Goal: Check status: Check status

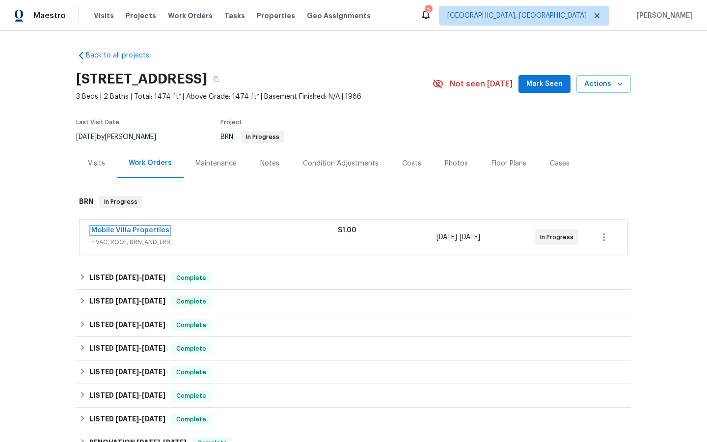
click at [124, 229] on link "Mobile Villa Properties" at bounding box center [130, 230] width 78 height 7
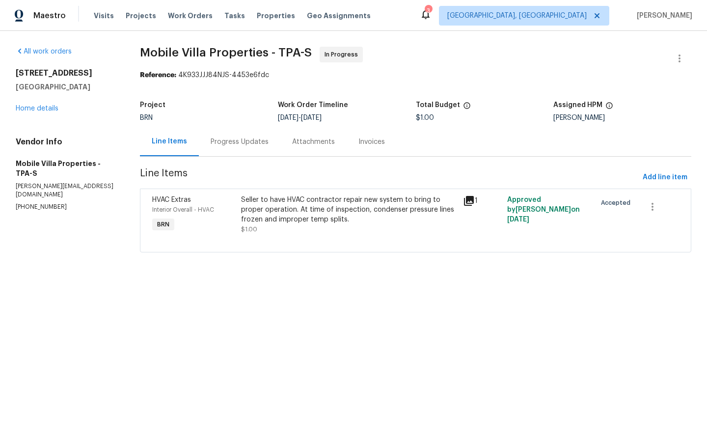
drag, startPoint x: 227, startPoint y: 139, endPoint x: 227, endPoint y: 152, distance: 13.3
click at [227, 139] on div "Progress Updates" at bounding box center [240, 142] width 58 height 10
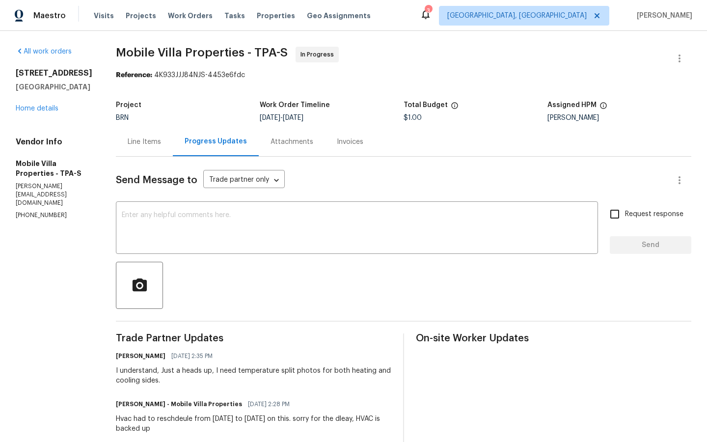
click at [281, 140] on div "Attachments" at bounding box center [292, 142] width 43 height 10
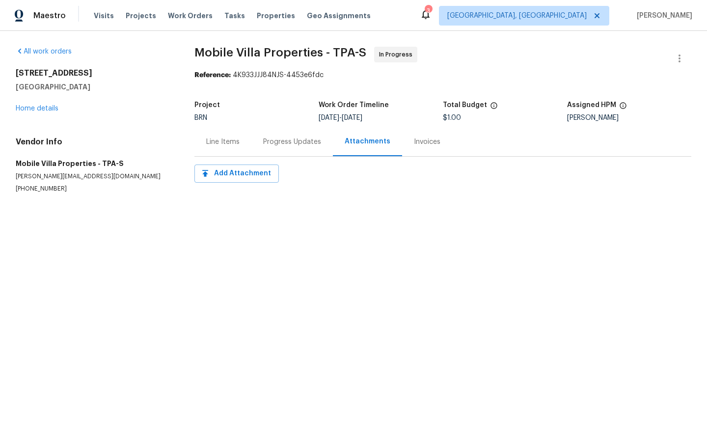
click at [421, 143] on div "Invoices" at bounding box center [427, 142] width 27 height 10
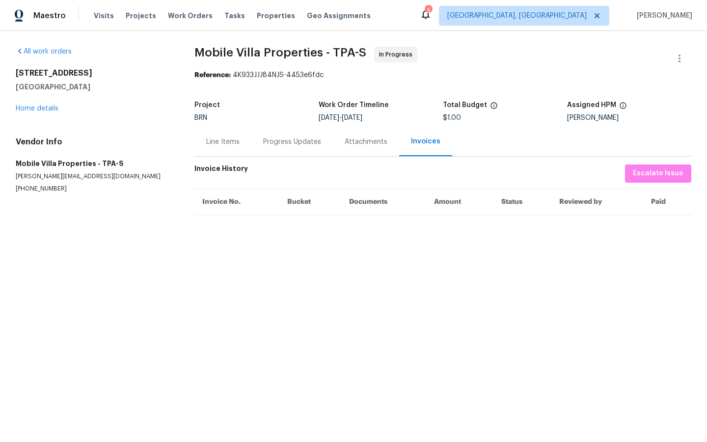
click at [221, 140] on div "Line Items" at bounding box center [222, 142] width 33 height 10
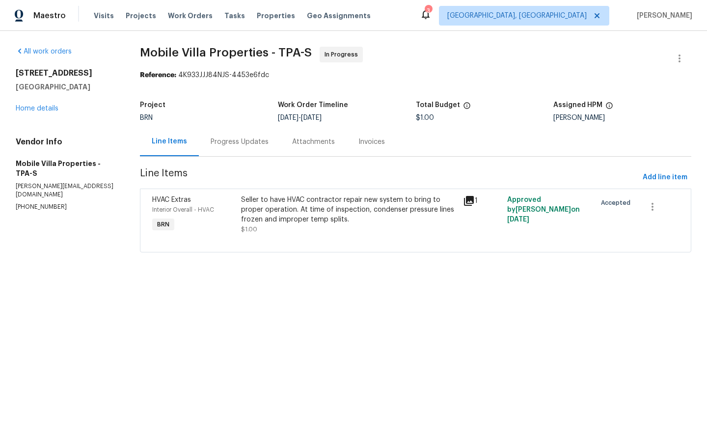
click at [473, 199] on icon at bounding box center [469, 201] width 10 height 10
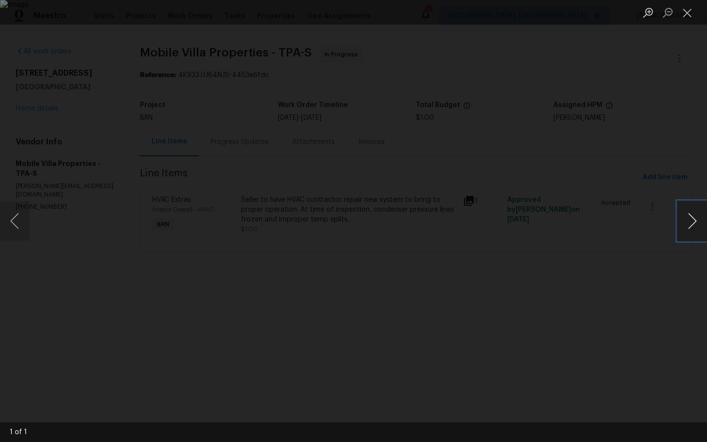
click at [689, 221] on button "Next image" at bounding box center [692, 220] width 29 height 39
click at [694, 220] on button "Next image" at bounding box center [692, 220] width 29 height 39
click at [660, 118] on div "Lightbox" at bounding box center [353, 221] width 707 height 442
